Goal: Task Accomplishment & Management: Use online tool/utility

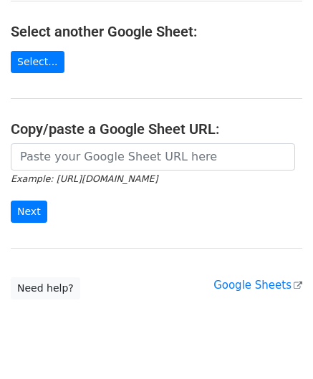
scroll to position [203, 0]
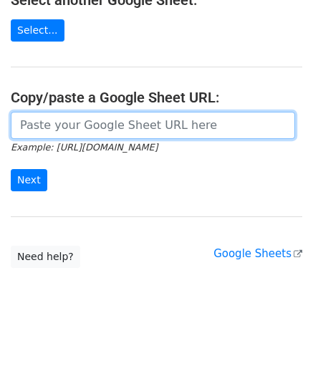
click at [54, 114] on input "url" at bounding box center [153, 125] width 284 height 27
paste input "[URL][DOMAIN_NAME]"
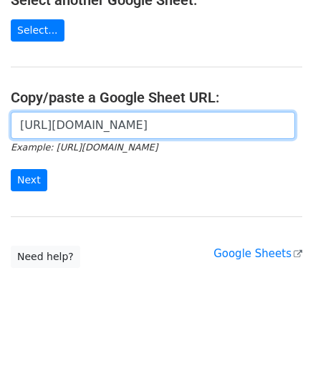
scroll to position [0, 314]
type input "[URL][DOMAIN_NAME]"
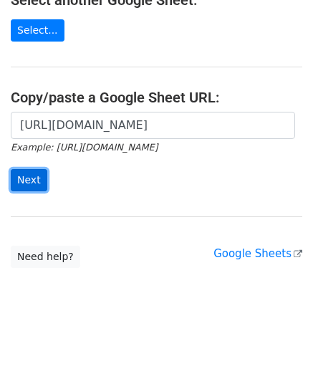
click at [29, 172] on input "Next" at bounding box center [29, 180] width 37 height 22
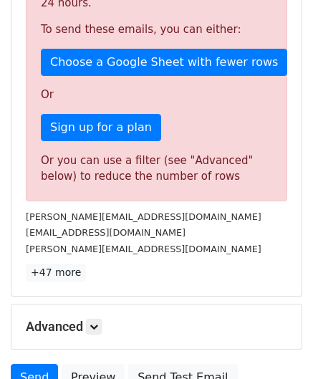
scroll to position [483, 0]
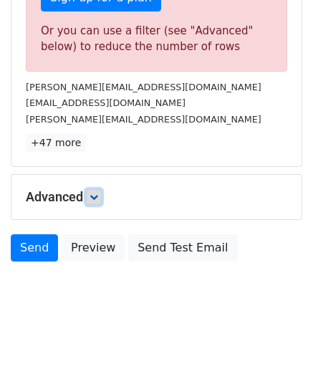
click at [98, 193] on icon at bounding box center [93, 197] width 9 height 9
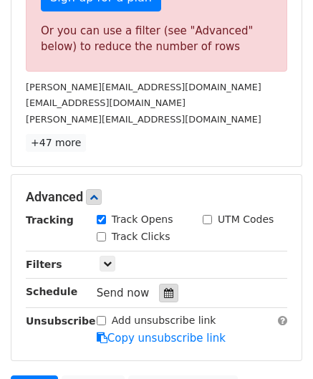
click at [164, 293] on icon at bounding box center [168, 293] width 9 height 10
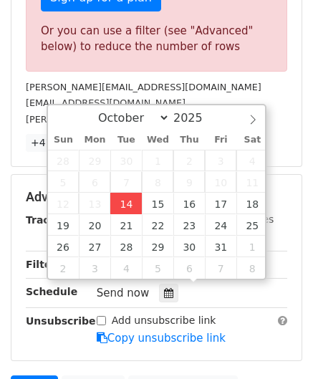
type input "[DATE] 12:00"
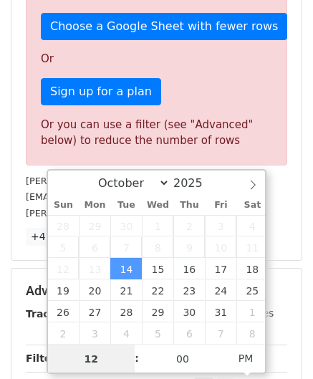
paste input "4"
type input "4"
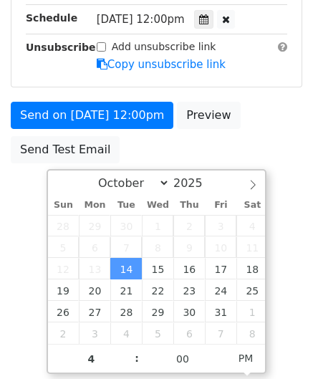
type input "[DATE] 16:00"
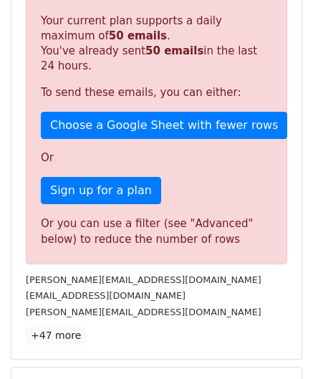
scroll to position [656, 0]
